Goal: Transaction & Acquisition: Purchase product/service

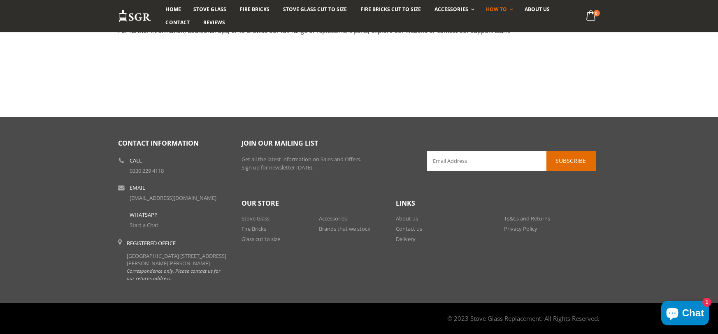
scroll to position [2846, 0]
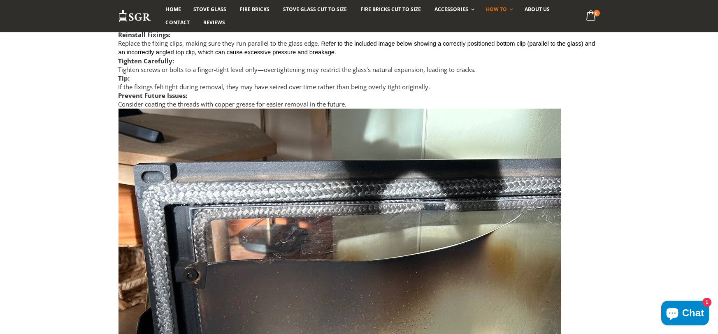
scroll to position [2098, 0]
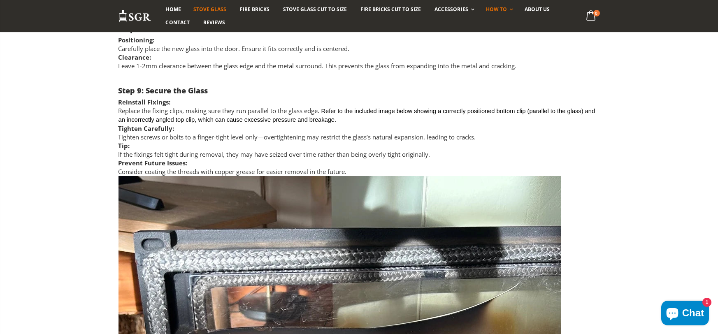
click at [199, 9] on span "Stove Glass" at bounding box center [209, 9] width 33 height 7
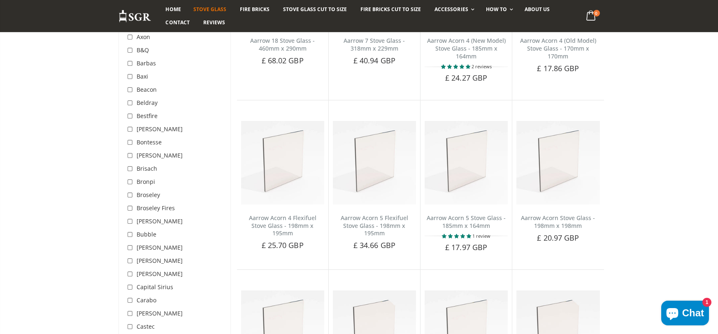
scroll to position [124, 0]
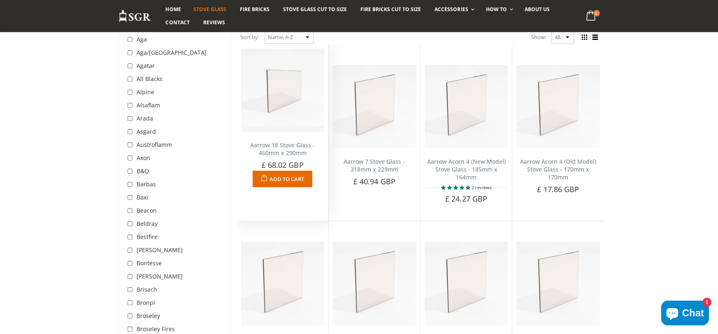
click at [275, 118] on img at bounding box center [282, 90] width 83 height 83
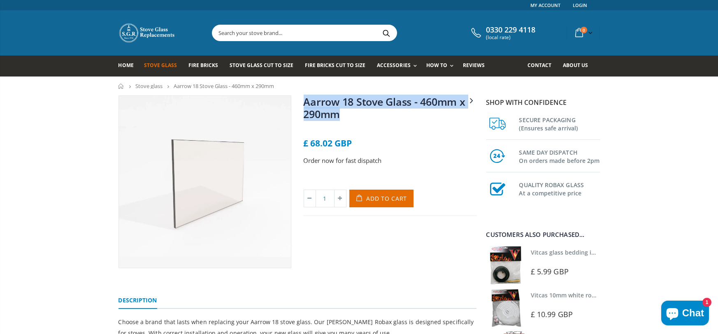
drag, startPoint x: 300, startPoint y: 102, endPoint x: 345, endPoint y: 116, distance: 47.6
click at [345, 116] on div "Aarrow 7 Stove Glass - 318mm x 229mm Aarrow 18 Stove Glass - 460mm x 290mm No r…" at bounding box center [390, 181] width 185 height 173
drag, startPoint x: 303, startPoint y: 102, endPoint x: 343, endPoint y: 118, distance: 43.4
click at [343, 118] on div "Aarrow 7 Stove Glass - 318mm x 229mm Aarrow 18 Stove Glass - 460mm x 290mm No r…" at bounding box center [390, 181] width 185 height 173
copy link "Aarrow 18 Stove Glass - 460mm x 290mm"
